Goal: Information Seeking & Learning: Check status

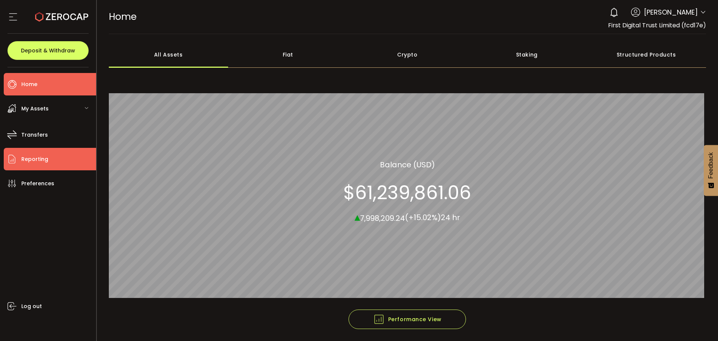
click at [58, 159] on li "Reporting" at bounding box center [50, 159] width 92 height 22
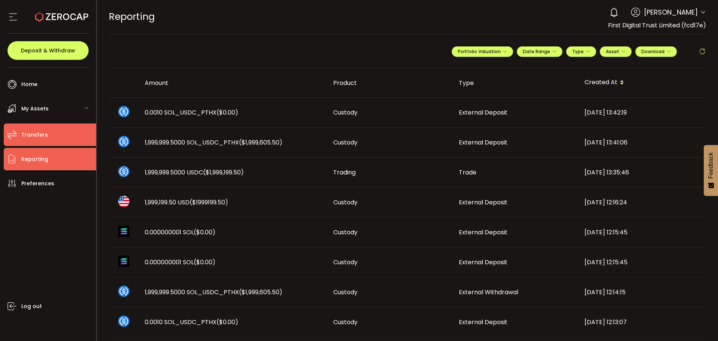
click at [63, 138] on li "Transfers" at bounding box center [50, 134] width 92 height 22
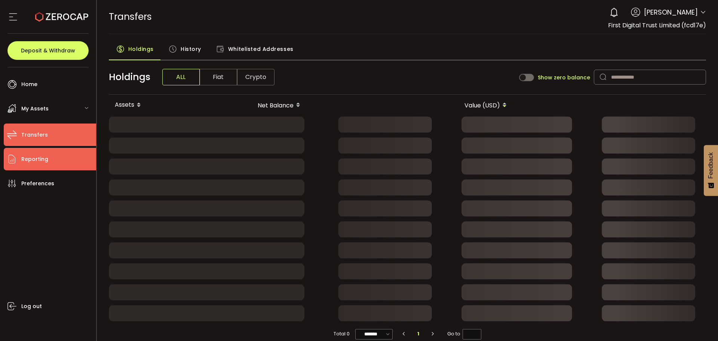
click at [66, 156] on li "Reporting" at bounding box center [50, 159] width 92 height 22
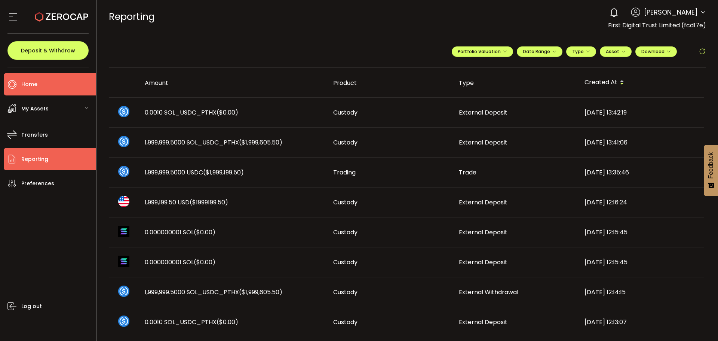
click at [40, 86] on li "Home" at bounding box center [50, 84] width 92 height 22
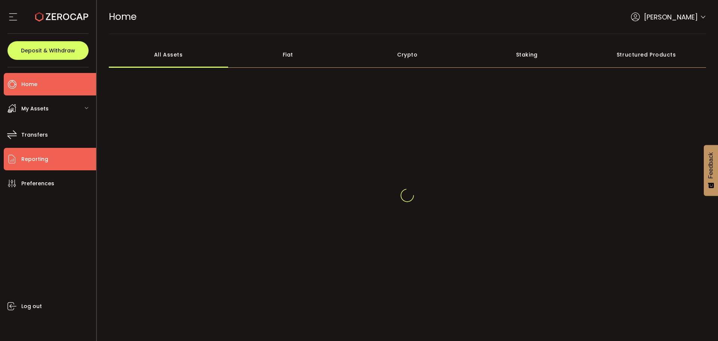
click at [60, 160] on li "Reporting" at bounding box center [50, 159] width 92 height 22
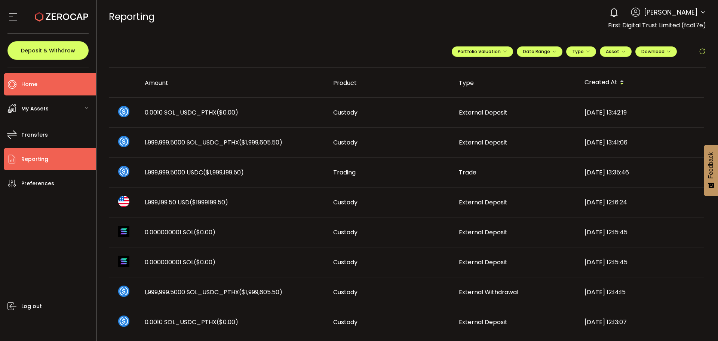
click at [31, 78] on li "Home" at bounding box center [50, 84] width 92 height 22
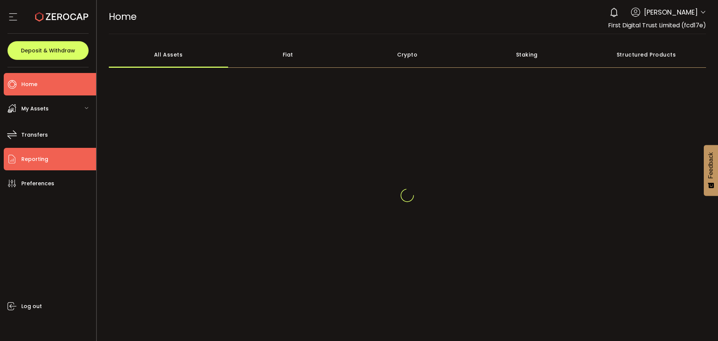
click at [44, 156] on span "Reporting" at bounding box center [34, 159] width 27 height 11
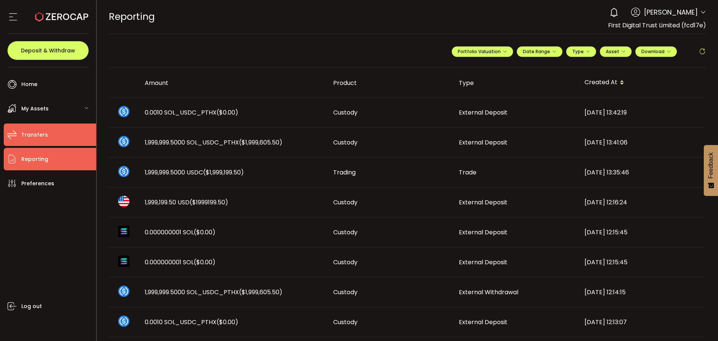
click at [37, 134] on span "Transfers" at bounding box center [34, 134] width 27 height 11
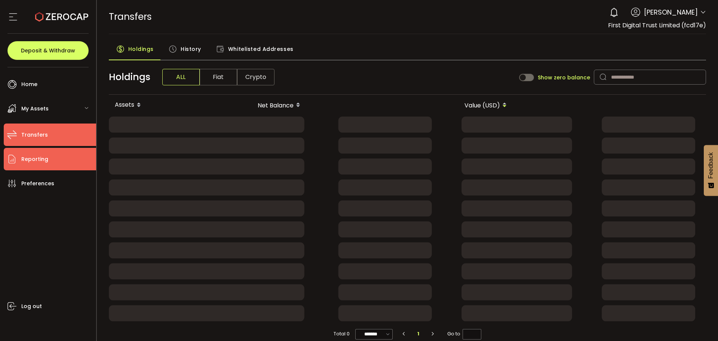
click at [51, 152] on li "Reporting" at bounding box center [50, 159] width 92 height 22
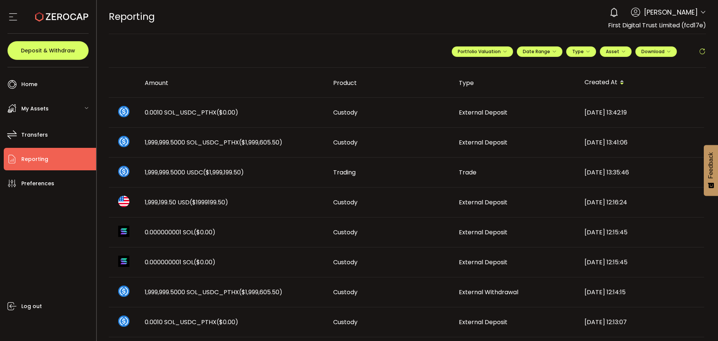
click at [51, 152] on li "Reporting" at bounding box center [50, 159] width 92 height 22
click at [72, 131] on li "Transfers" at bounding box center [50, 134] width 92 height 22
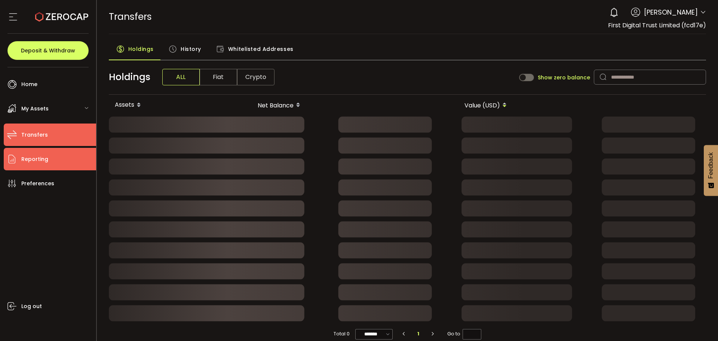
click at [76, 160] on li "Reporting" at bounding box center [50, 159] width 92 height 22
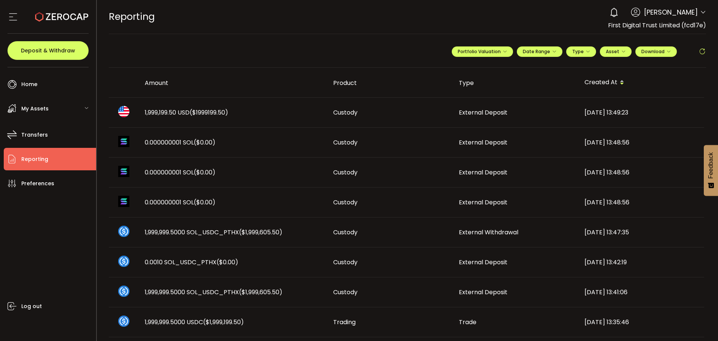
click at [236, 116] on div "1,999,199.50 USD ($1999199.50)" at bounding box center [233, 112] width 189 height 9
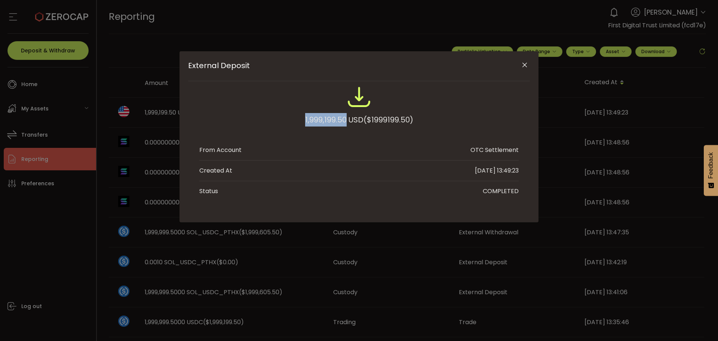
drag, startPoint x: 301, startPoint y: 119, endPoint x: 346, endPoint y: 122, distance: 45.3
click at [346, 122] on div "1,999,199.50 USD ($1999199.50)" at bounding box center [359, 109] width 320 height 49
click at [417, 255] on div "External Deposit 1,999,199.50 USD ($1999199.50) From Account OTC Settlement Cre…" at bounding box center [359, 170] width 718 height 341
click at [466, 250] on div "External Deposit 1,999,199.50 USD ($1999199.50) From Account OTC Settlement Cre…" at bounding box center [359, 170] width 718 height 341
click at [526, 66] on icon "Close" at bounding box center [524, 64] width 7 height 7
